Goal: Find specific page/section: Find specific page/section

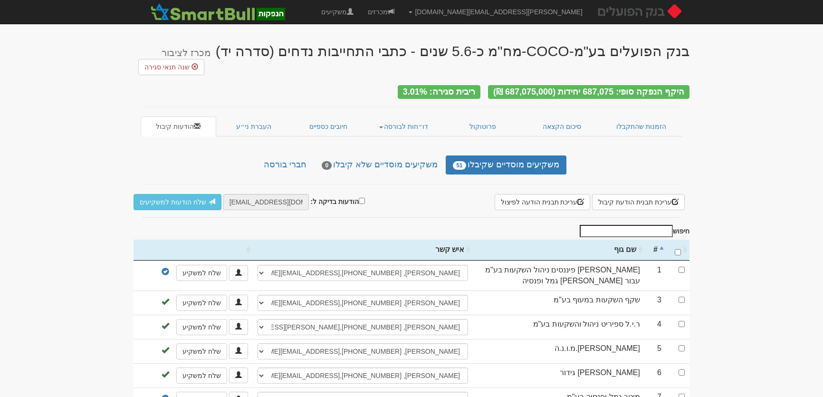
select select "5b44df8c1e2e6b0004a81e63"
click at [361, 12] on link "משקיעים" at bounding box center [337, 12] width 47 height 24
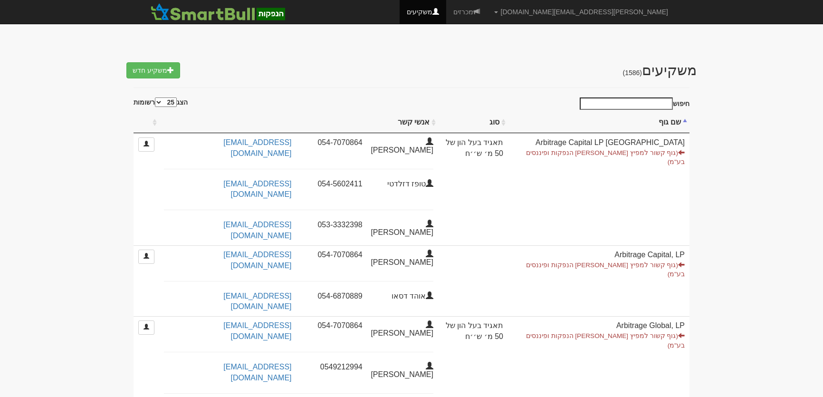
select select "25"
click at [659, 100] on input "חיפוש" at bounding box center [626, 103] width 93 height 12
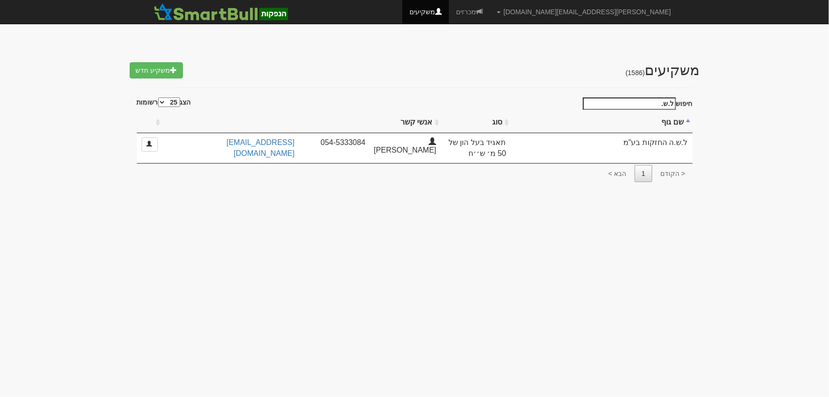
type input "ל.ש."
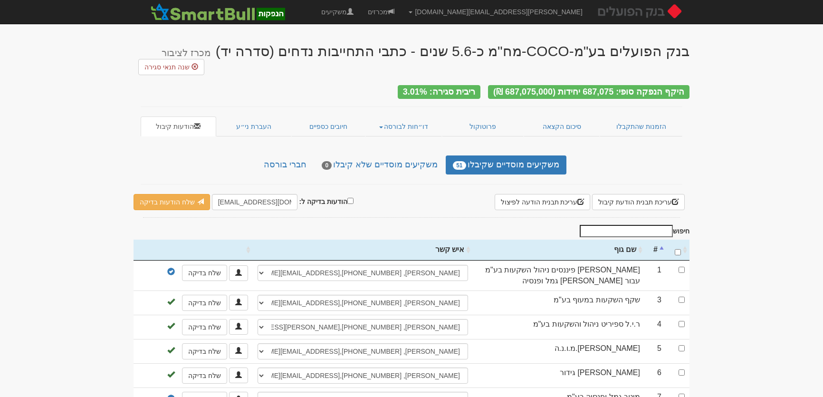
select select "5b44df8c1e2e6b0004a81e63"
